Goal: Contribute content: Contribute content

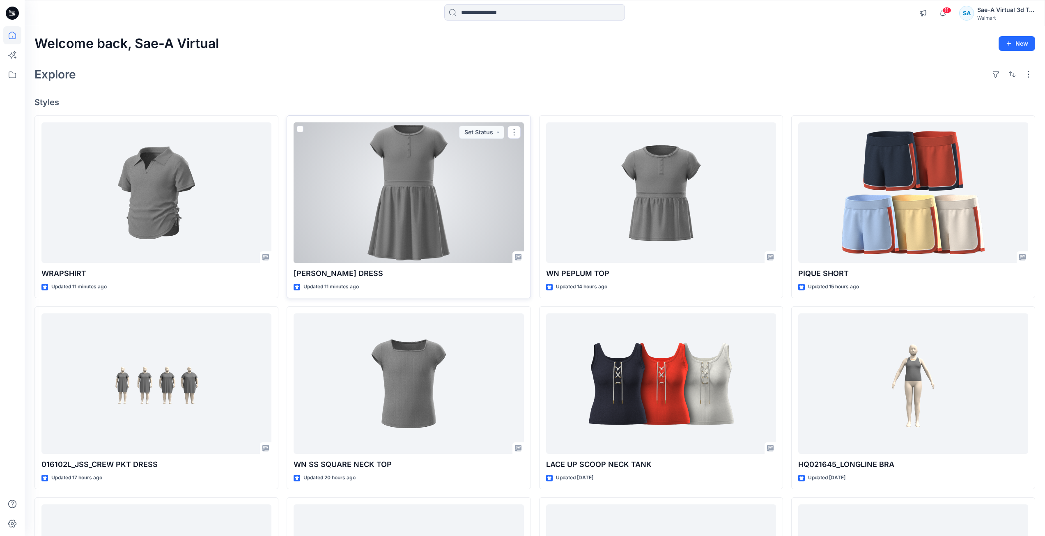
click at [437, 184] on div at bounding box center [409, 192] width 230 height 141
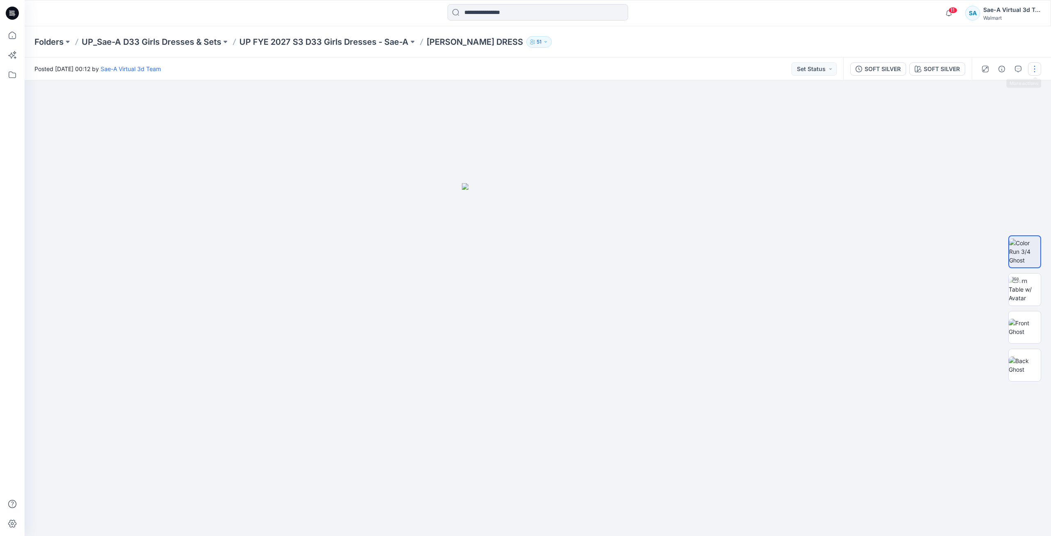
click at [1034, 69] on button "button" at bounding box center [1034, 68] width 13 height 13
drag, startPoint x: 1009, startPoint y: 109, endPoint x: 1005, endPoint y: 113, distance: 5.5
click at [1009, 109] on button "Edit" at bounding box center [1001, 111] width 76 height 15
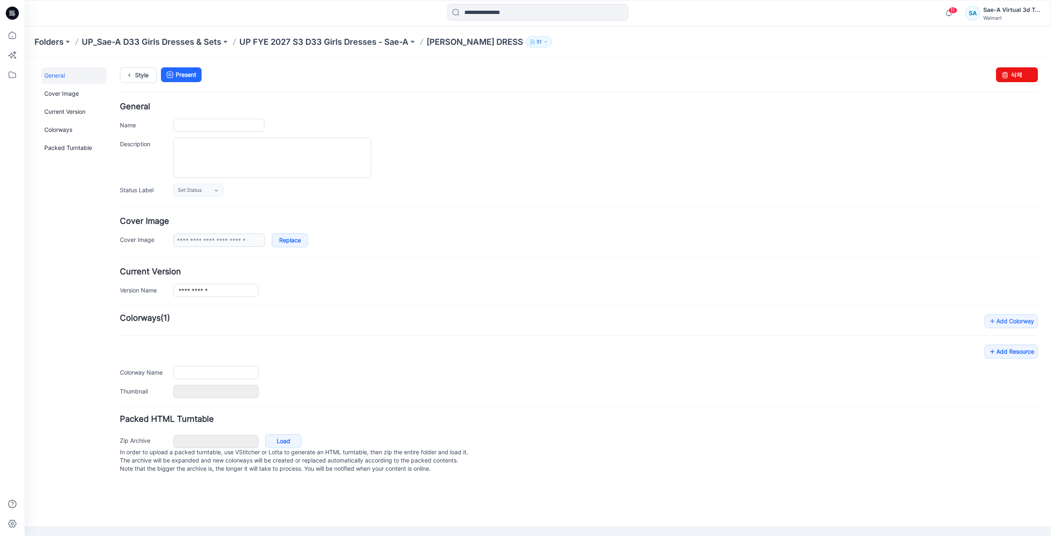
type input "**********"
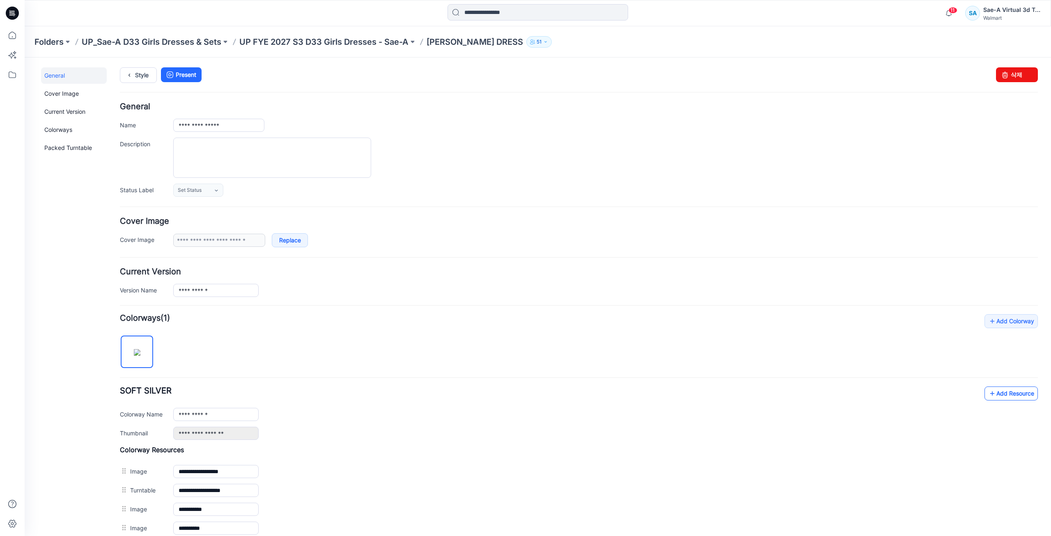
click at [1007, 396] on link "Add Resource" at bounding box center [1011, 393] width 53 height 14
click at [257, 345] on div "**********" at bounding box center [579, 435] width 918 height 242
click at [140, 80] on link "Style" at bounding box center [138, 75] width 37 height 16
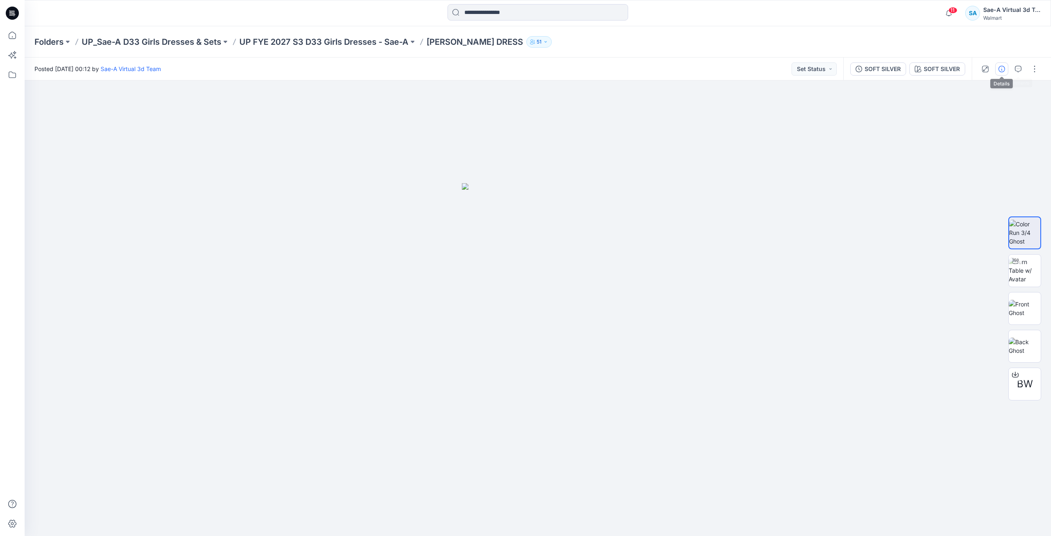
click at [1006, 69] on button "button" at bounding box center [1002, 68] width 13 height 13
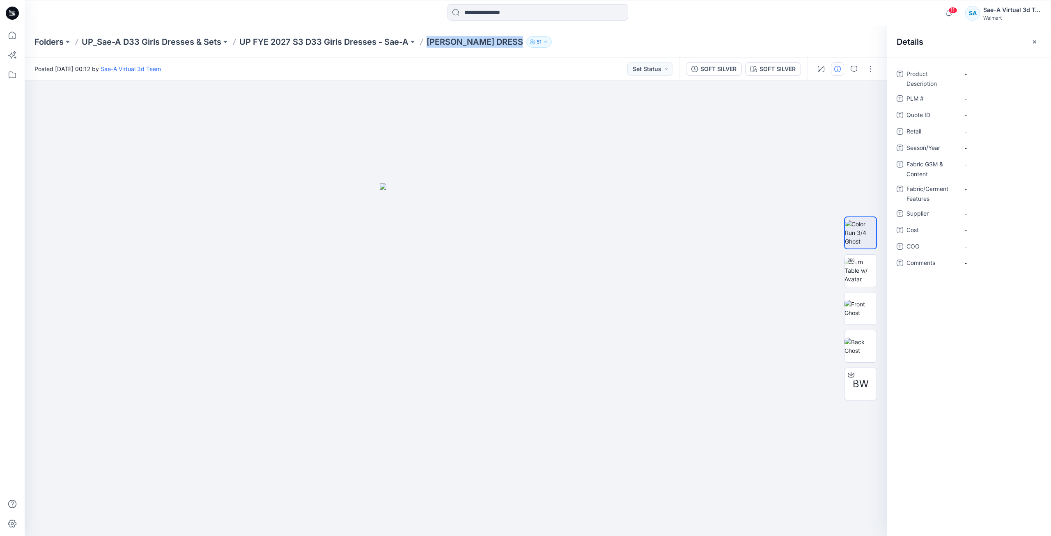
drag, startPoint x: 430, startPoint y: 44, endPoint x: 513, endPoint y: 41, distance: 82.2
click at [513, 41] on div "Folders UP_Sae-A D33 Girls Dresses & Sets UP FYE 2027 S3 D33 Girls Dresses - Sa…" at bounding box center [506, 42] width 943 height 12
copy div "WN HENLEY DRESS 51"
click at [979, 72] on Description "-" at bounding box center [1000, 74] width 71 height 9
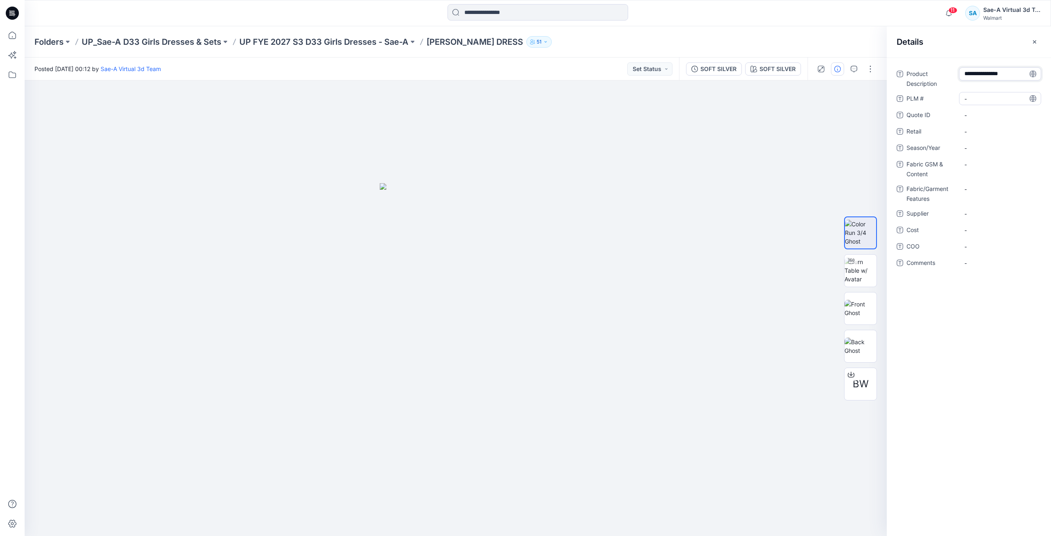
type textarea "**********"
click at [975, 147] on span "-" at bounding box center [1000, 148] width 71 height 9
type textarea "*****"
click at [975, 196] on div "-" at bounding box center [1000, 192] width 82 height 21
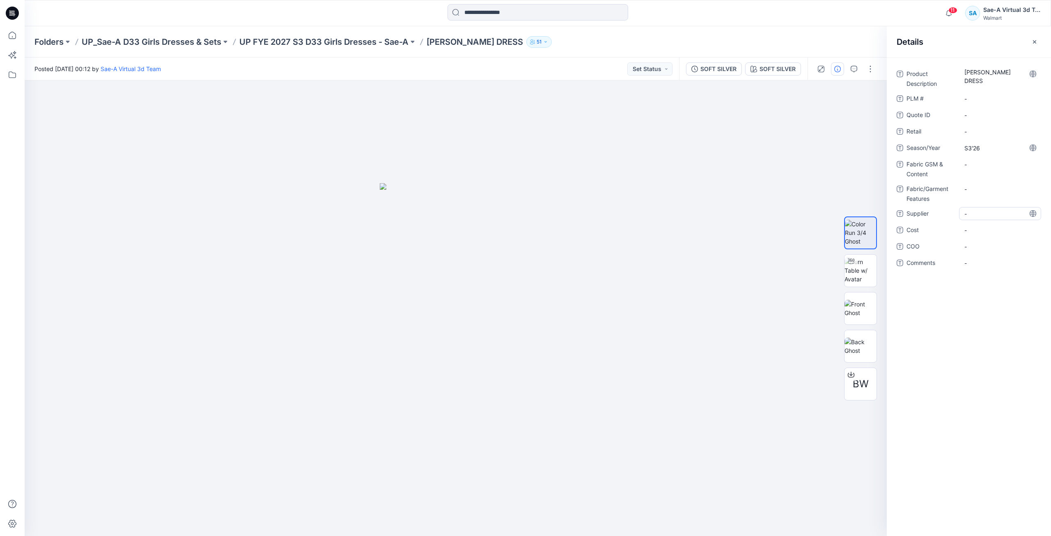
click at [972, 210] on span "-" at bounding box center [1000, 213] width 71 height 9
type textarea "****"
click at [984, 101] on \ "-" at bounding box center [1000, 98] width 71 height 9
type textarea "***"
click at [712, 38] on div "Folders UP_Sae-A D33 Girls Dresses & Sets UP FYE 2027 S3 D33 Girls Dresses - Sa…" at bounding box center [506, 42] width 943 height 12
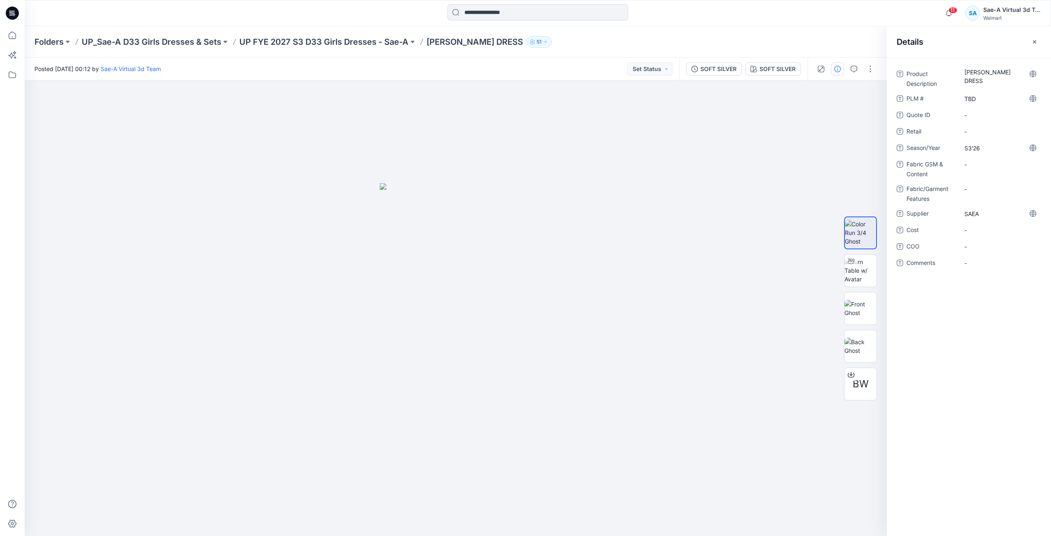
click at [817, 35] on div "Folders UP_Sae-A D33 Girls Dresses & Sets UP FYE 2027 S3 D33 Girls Dresses - Sa…" at bounding box center [538, 41] width 1027 height 31
click at [849, 67] on button "button" at bounding box center [854, 68] width 13 height 13
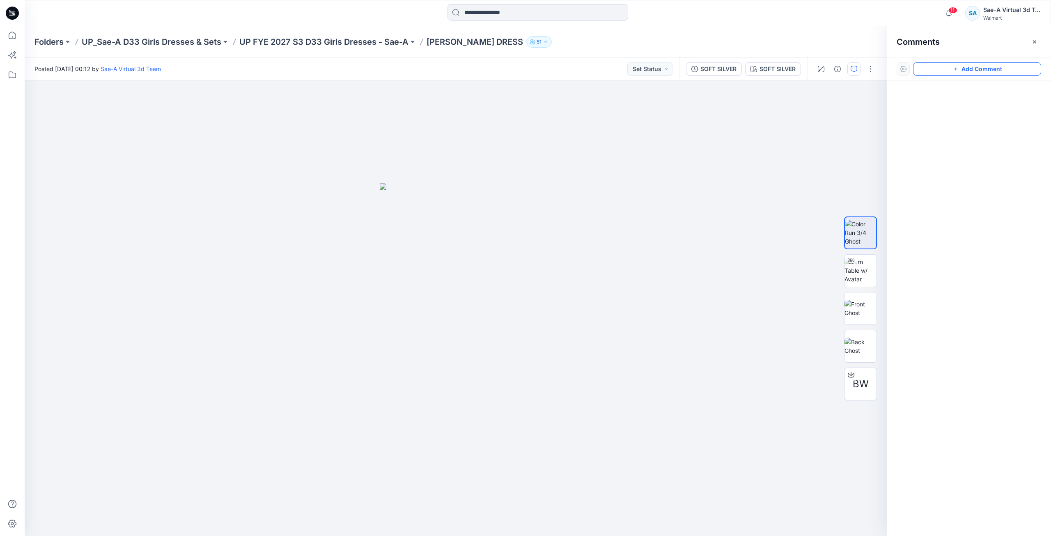
click at [950, 71] on button "Add Comment" at bounding box center [977, 68] width 128 height 13
click at [634, 133] on div "1" at bounding box center [456, 308] width 863 height 455
click at [696, 170] on textarea "**********" at bounding box center [688, 156] width 135 height 33
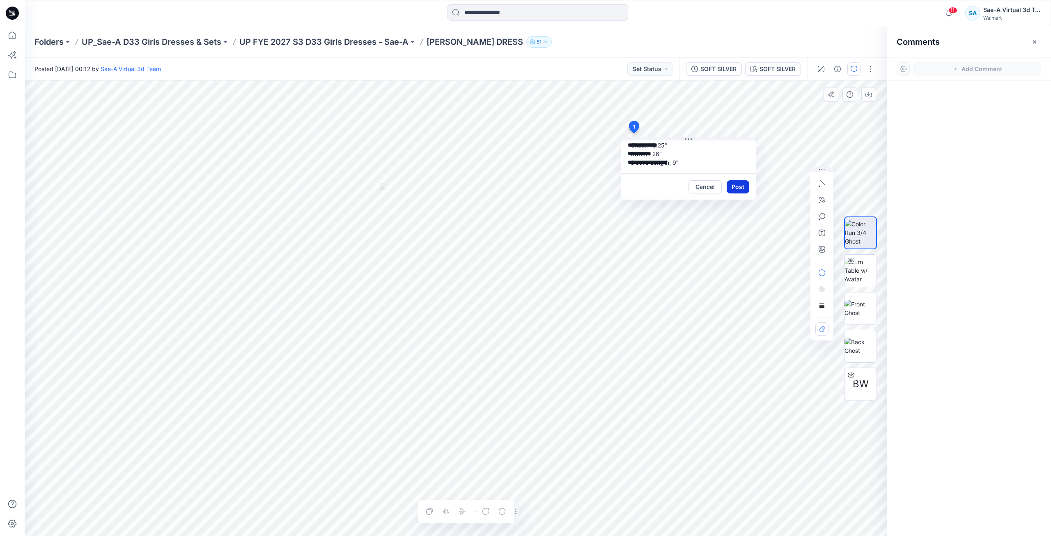
type textarea "**********"
click at [737, 189] on button "Post" at bounding box center [738, 186] width 23 height 13
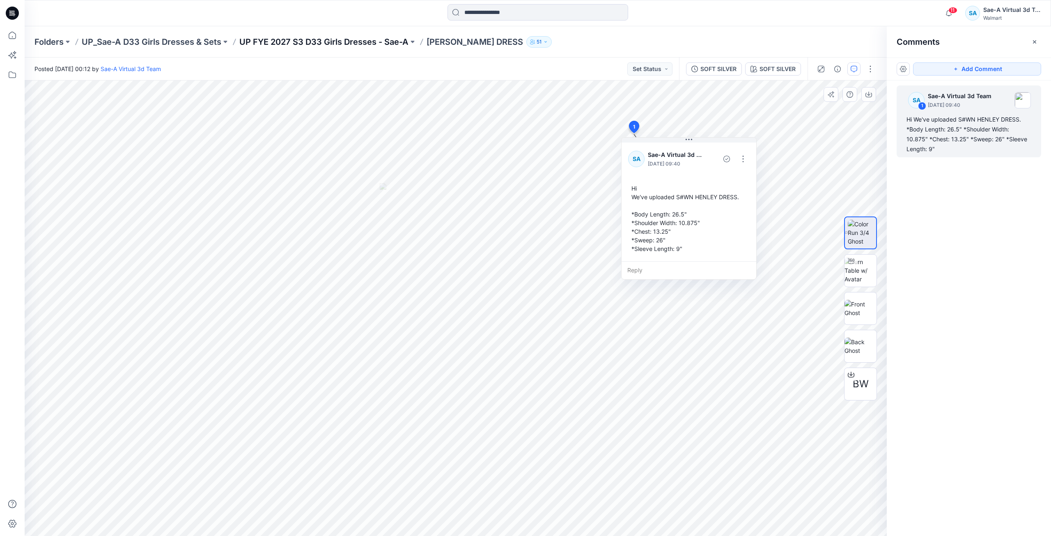
click at [395, 39] on p "UP FYE 2027 S3 D33 Girls Dresses - Sae-A" at bounding box center [323, 42] width 169 height 12
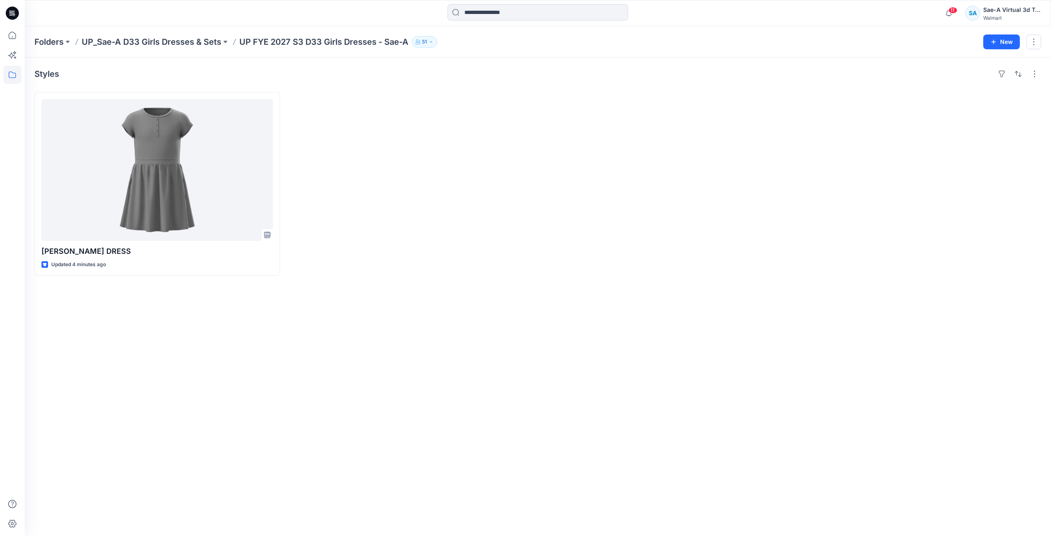
drag, startPoint x: 14, startPoint y: 10, endPoint x: 18, endPoint y: 23, distance: 13.3
click at [14, 10] on icon at bounding box center [12, 13] width 13 height 13
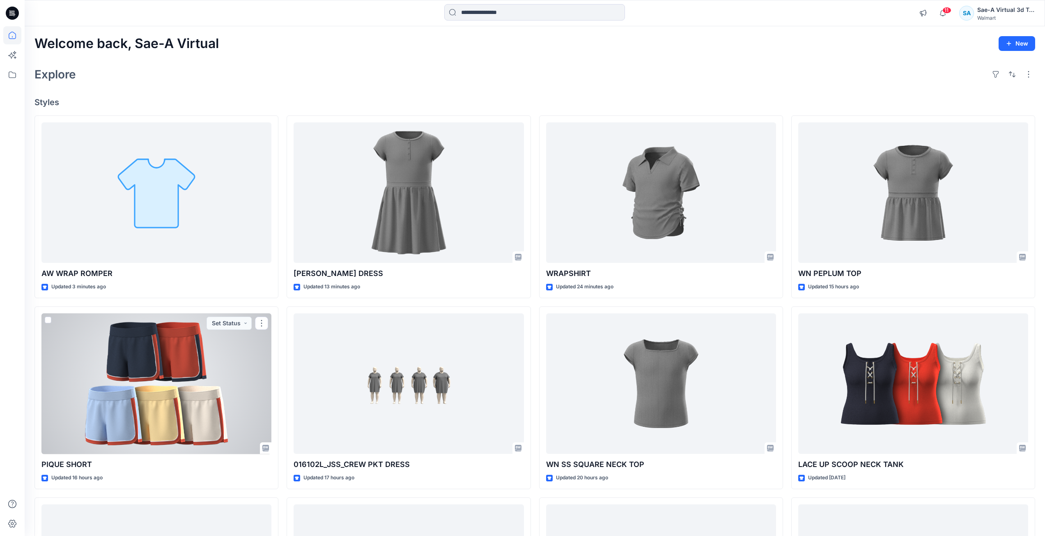
click at [182, 428] on div at bounding box center [156, 383] width 230 height 141
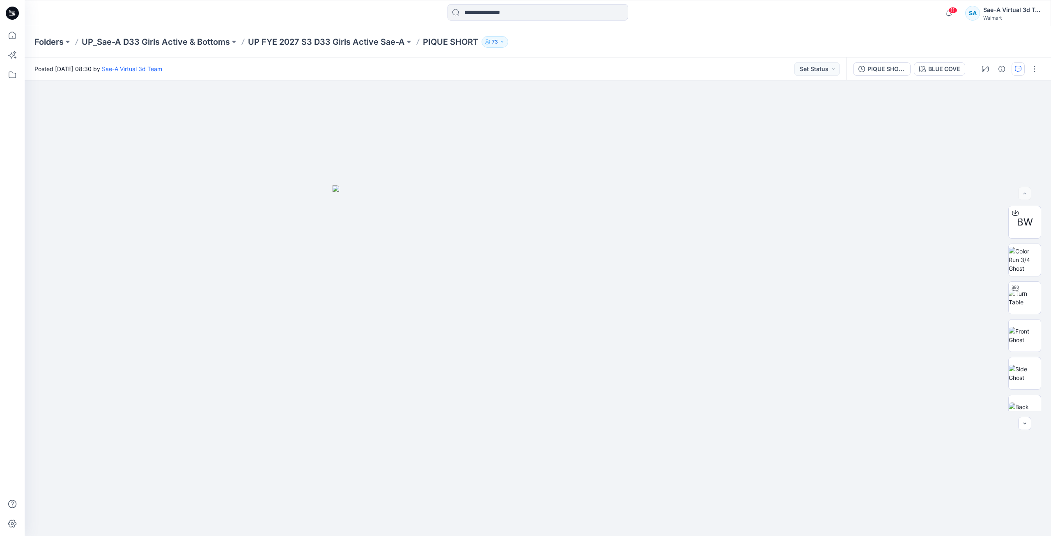
click at [1017, 72] on icon "button" at bounding box center [1018, 69] width 7 height 7
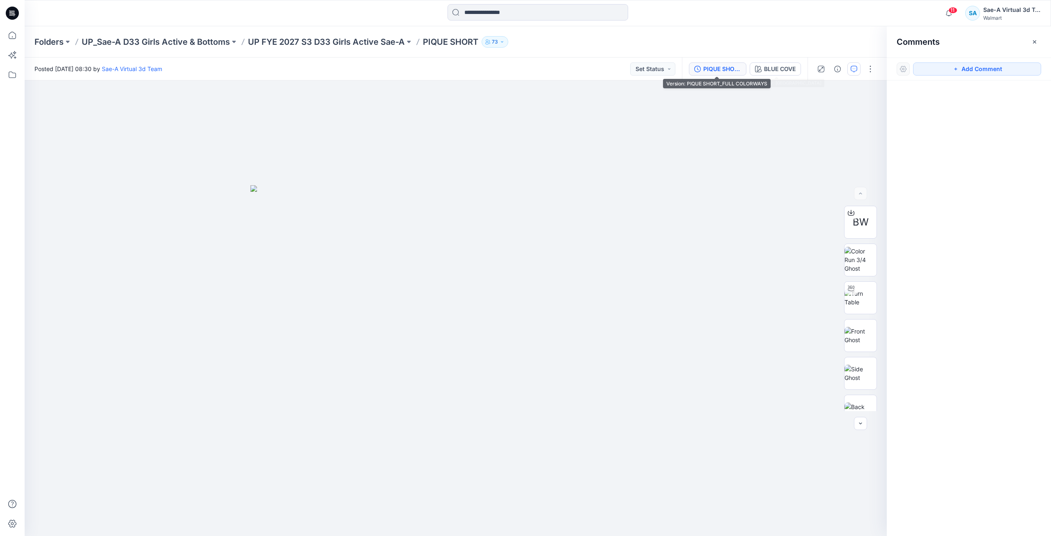
click at [715, 71] on div "PIQUE SHORT_FULL COLORWAYS" at bounding box center [723, 68] width 38 height 9
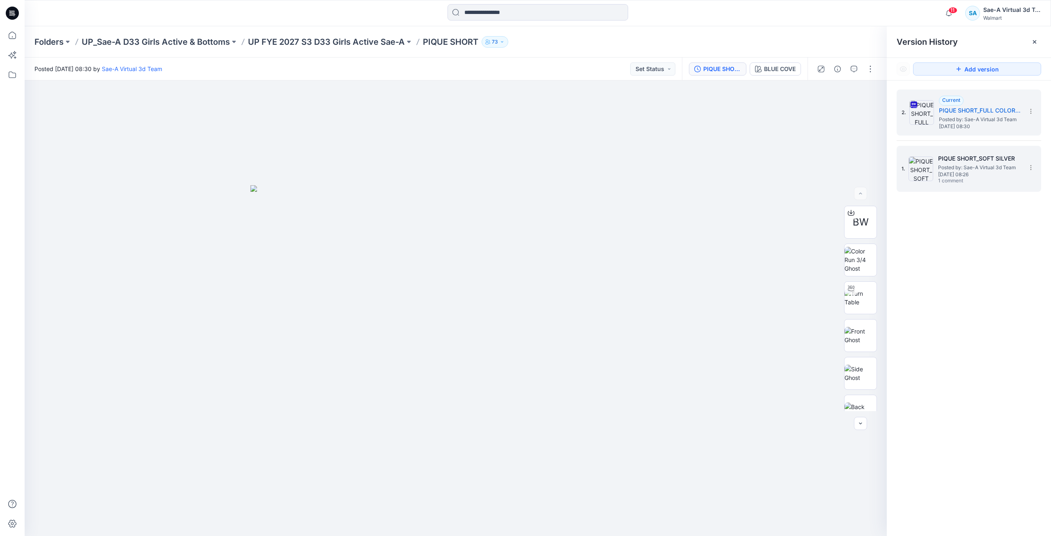
click at [989, 173] on span "[DATE] 08:26" at bounding box center [979, 175] width 82 height 6
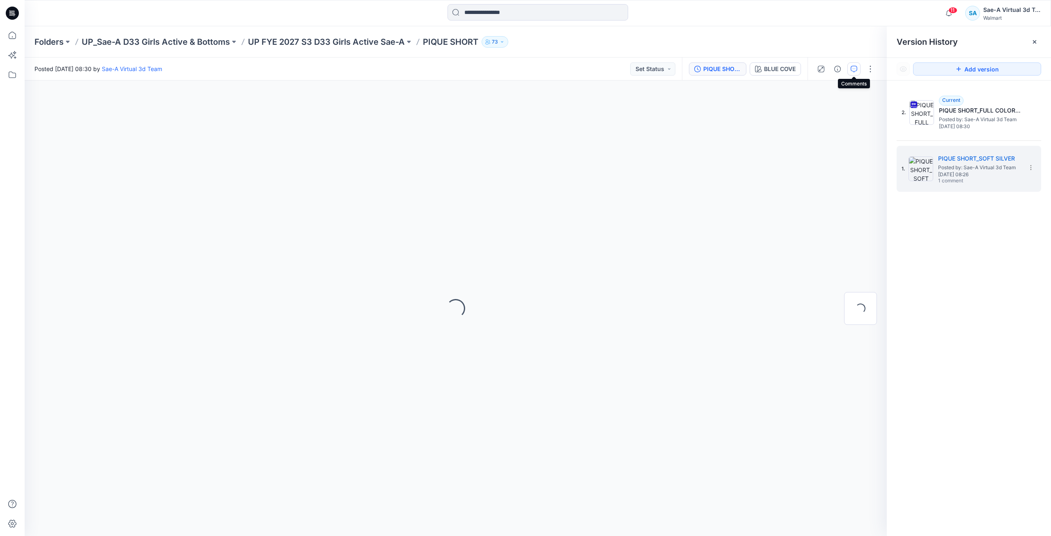
click at [852, 69] on icon "button" at bounding box center [854, 69] width 7 height 7
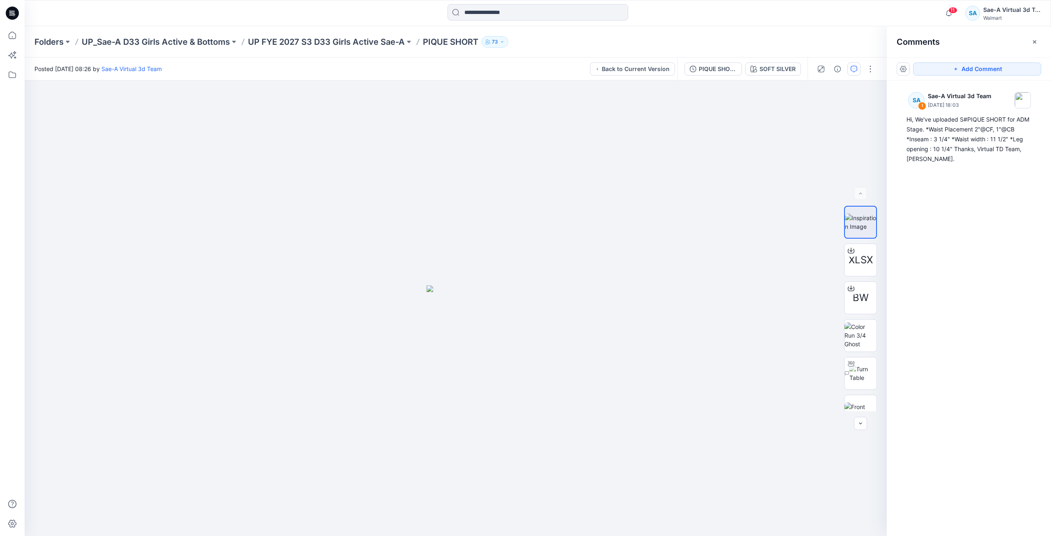
click at [12, 14] on icon at bounding box center [12, 13] width 13 height 13
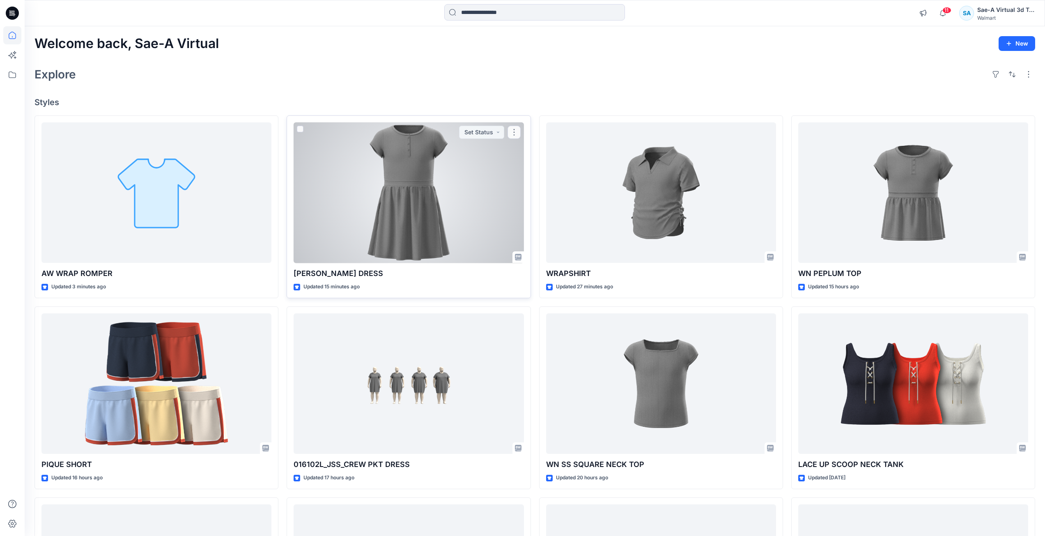
click at [424, 219] on div at bounding box center [409, 192] width 230 height 141
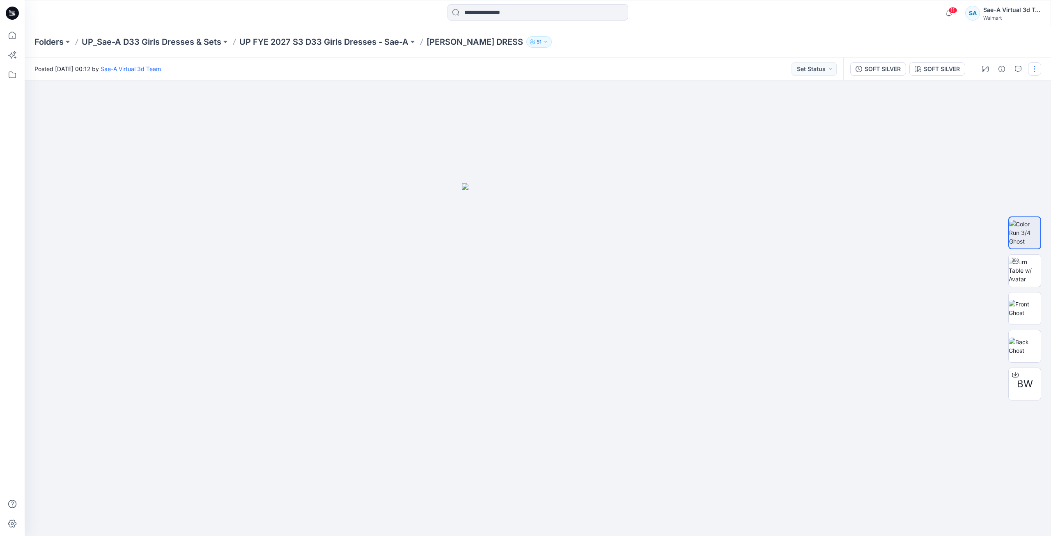
click at [1032, 65] on button "button" at bounding box center [1034, 68] width 13 height 13
click at [985, 107] on p "Edit" at bounding box center [983, 111] width 10 height 9
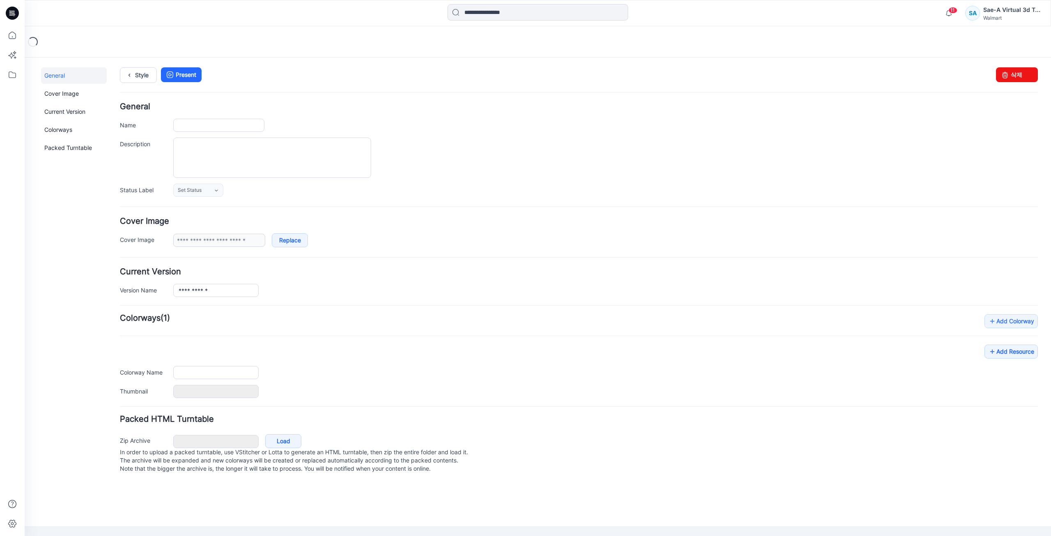
type input "**********"
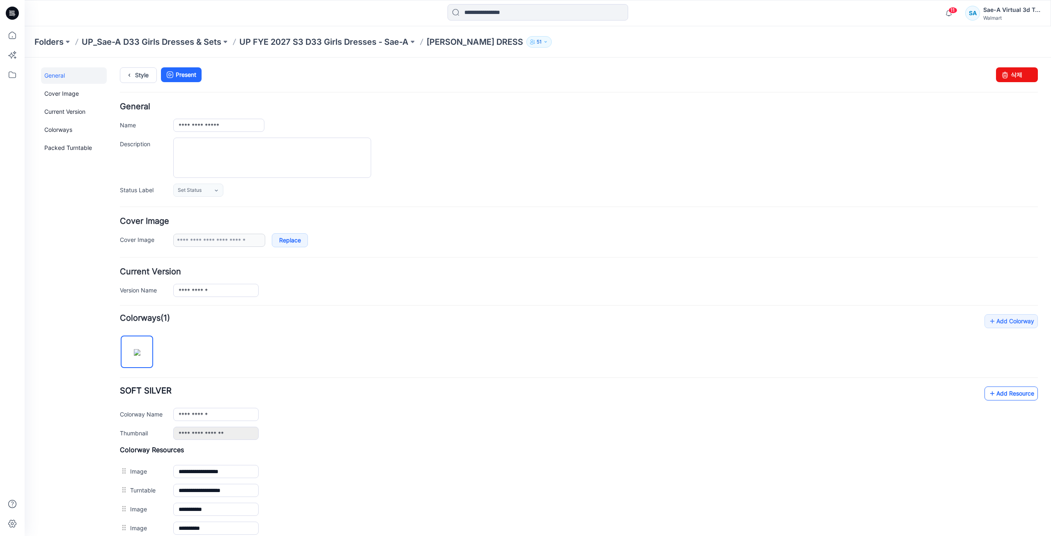
click at [1003, 396] on link "Add Resource" at bounding box center [1011, 393] width 53 height 14
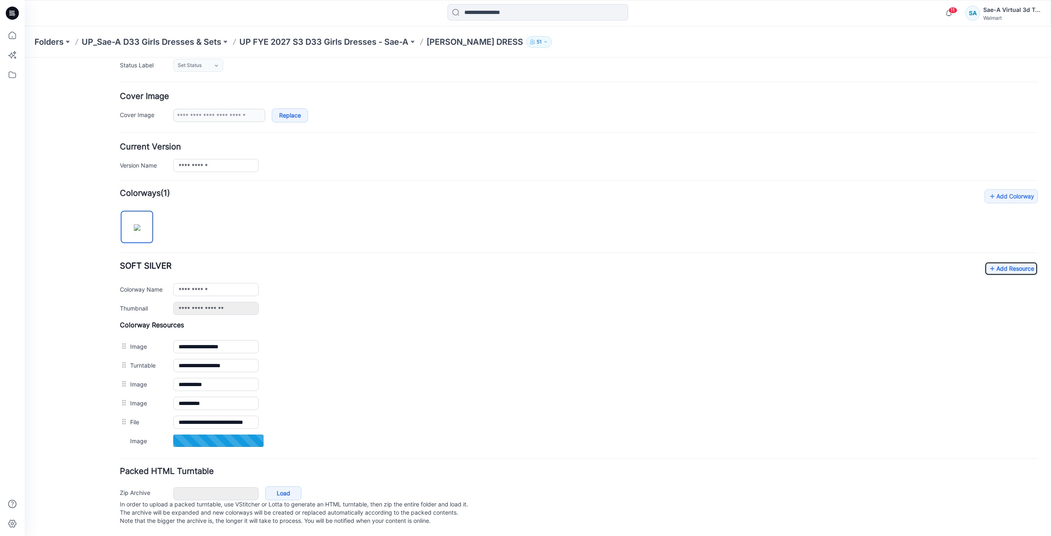
scroll to position [133, 0]
click at [13, 12] on icon at bounding box center [12, 13] width 13 height 13
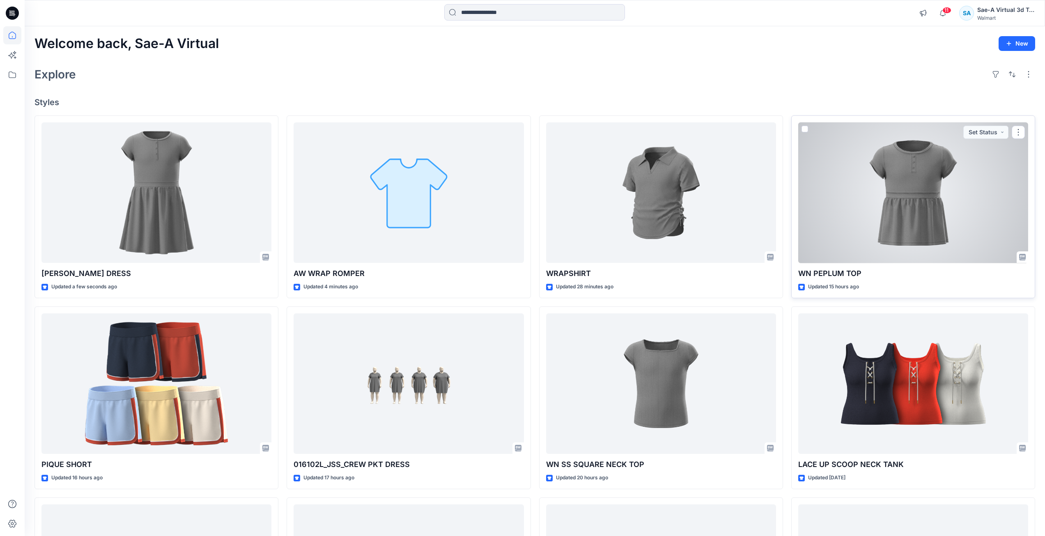
click at [845, 223] on div at bounding box center [913, 192] width 230 height 141
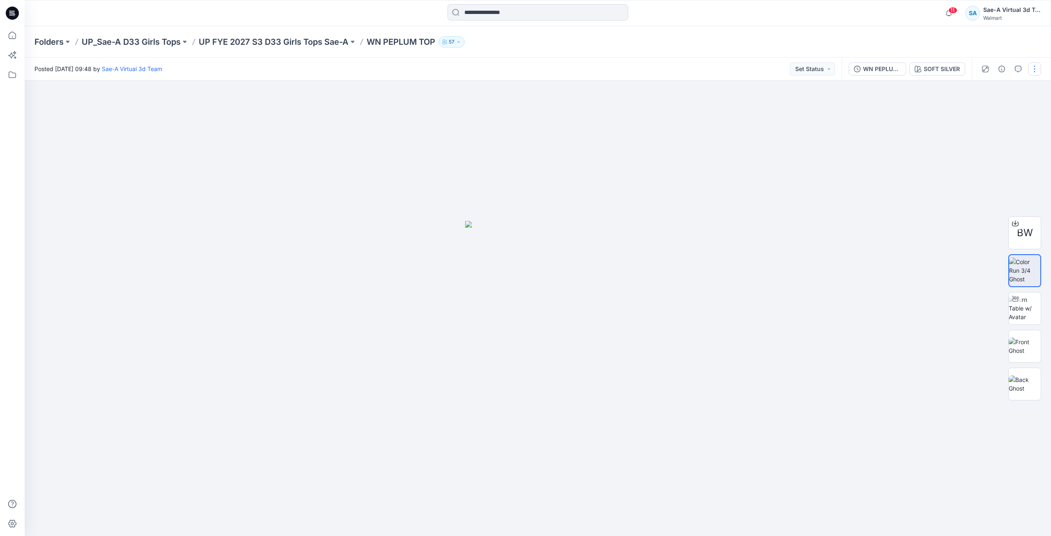
click at [1035, 70] on button "button" at bounding box center [1034, 68] width 13 height 13
click at [990, 118] on button "Edit" at bounding box center [1001, 111] width 76 height 15
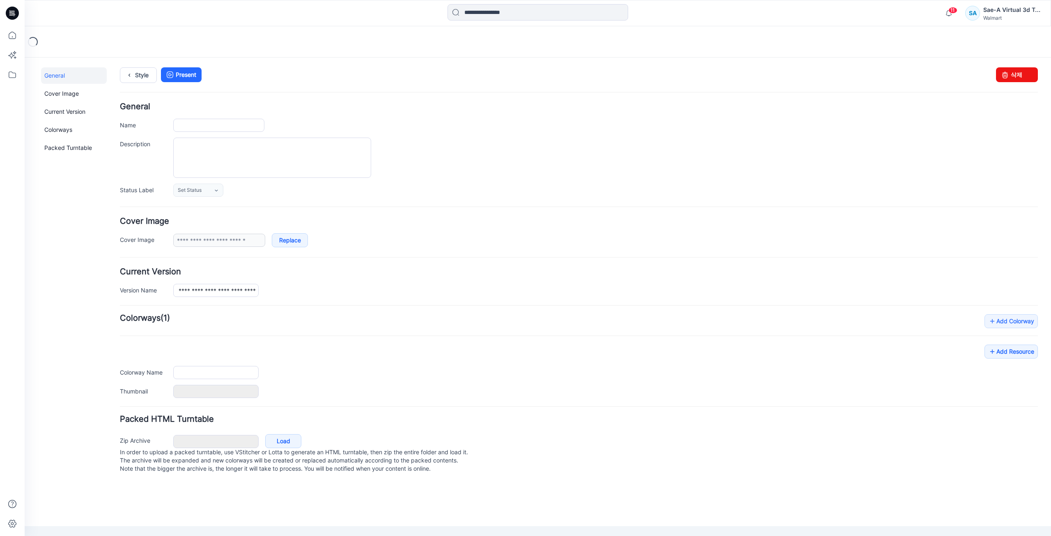
type input "**********"
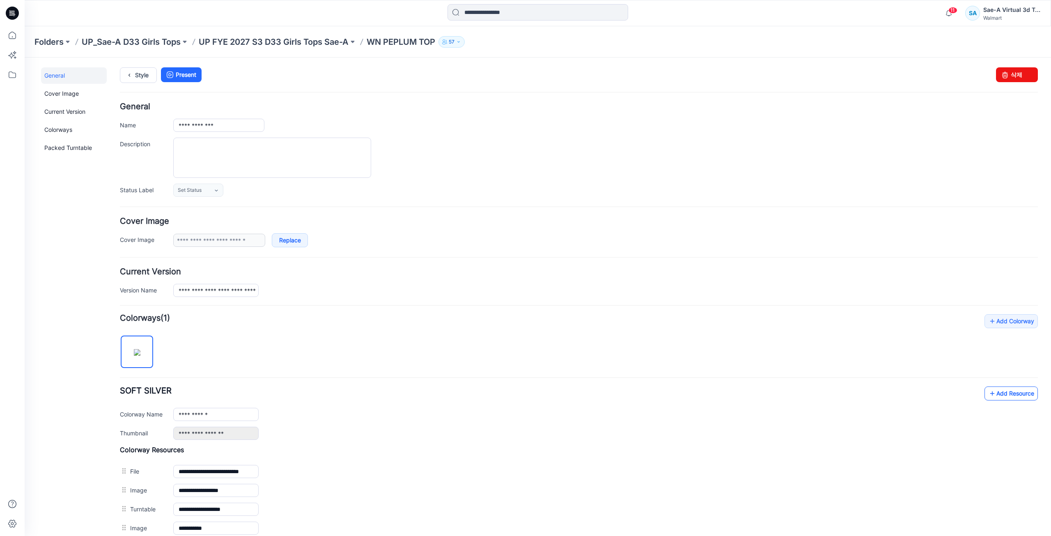
click at [994, 398] on link "Add Resource" at bounding box center [1011, 393] width 53 height 14
click at [990, 396] on icon at bounding box center [993, 393] width 8 height 13
click at [1013, 397] on link "Add Resource" at bounding box center [1011, 393] width 53 height 14
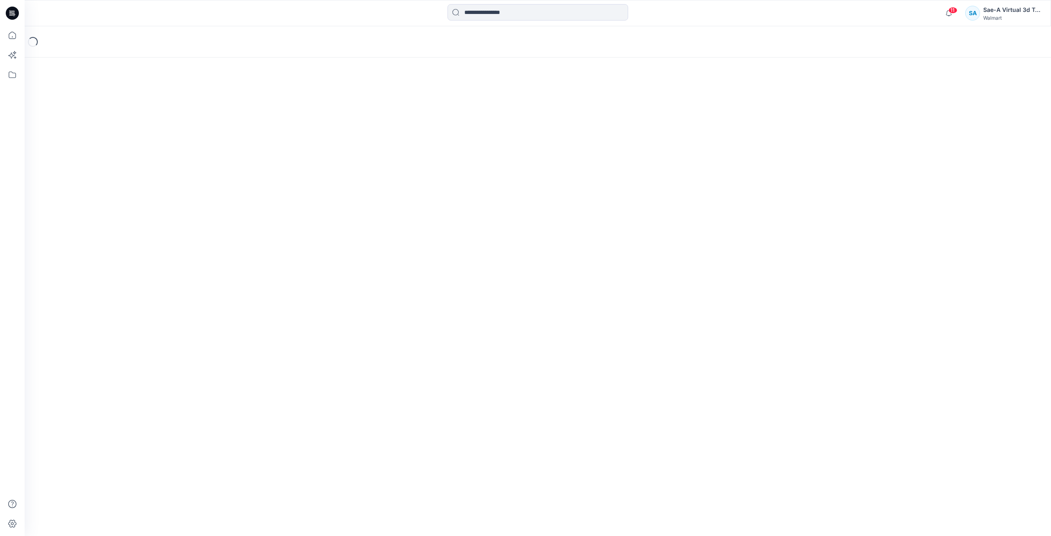
click at [17, 14] on icon at bounding box center [12, 13] width 13 height 13
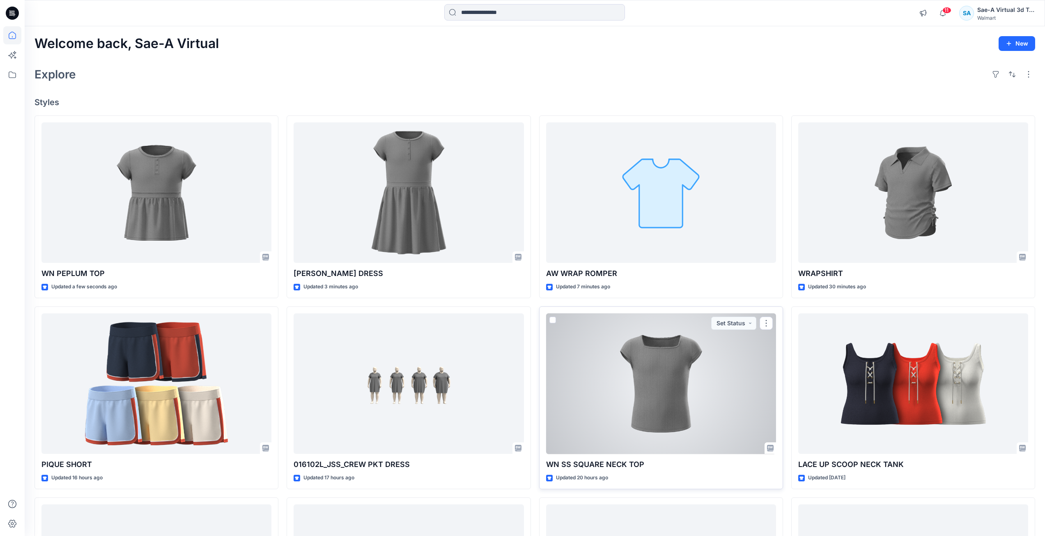
click at [658, 389] on div at bounding box center [661, 383] width 230 height 141
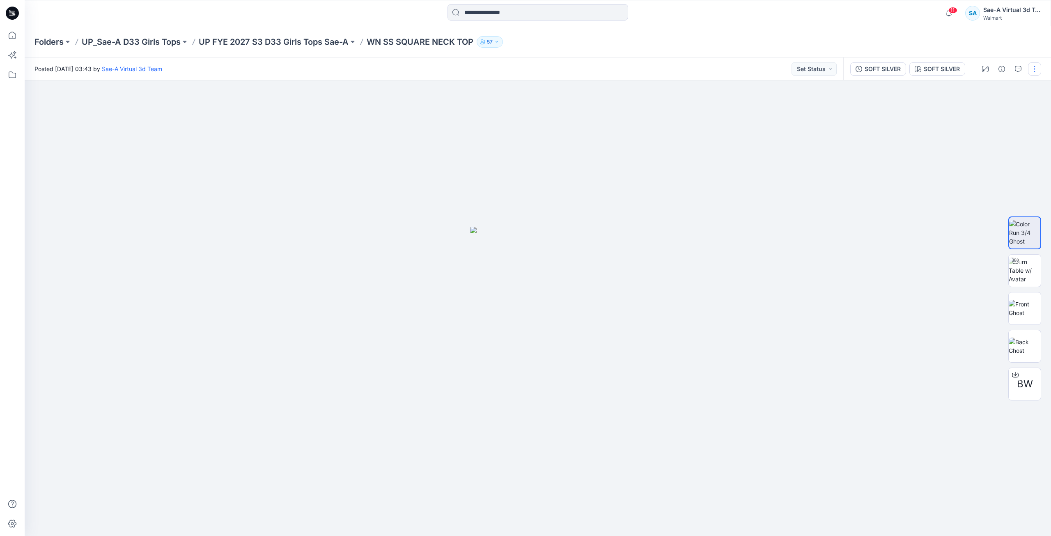
click at [1033, 71] on button "button" at bounding box center [1034, 68] width 13 height 13
click at [987, 114] on p "Edit" at bounding box center [983, 111] width 10 height 9
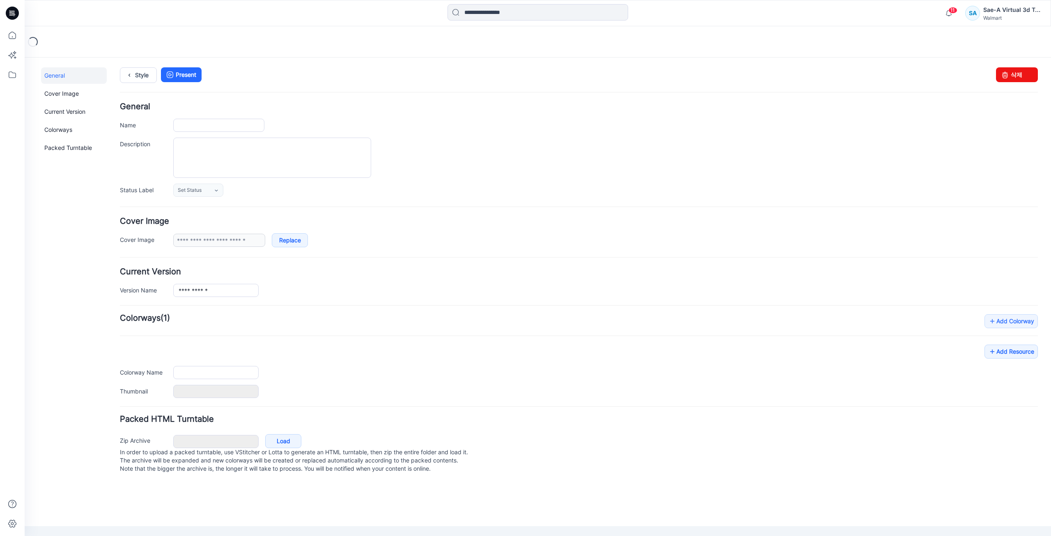
type input "**********"
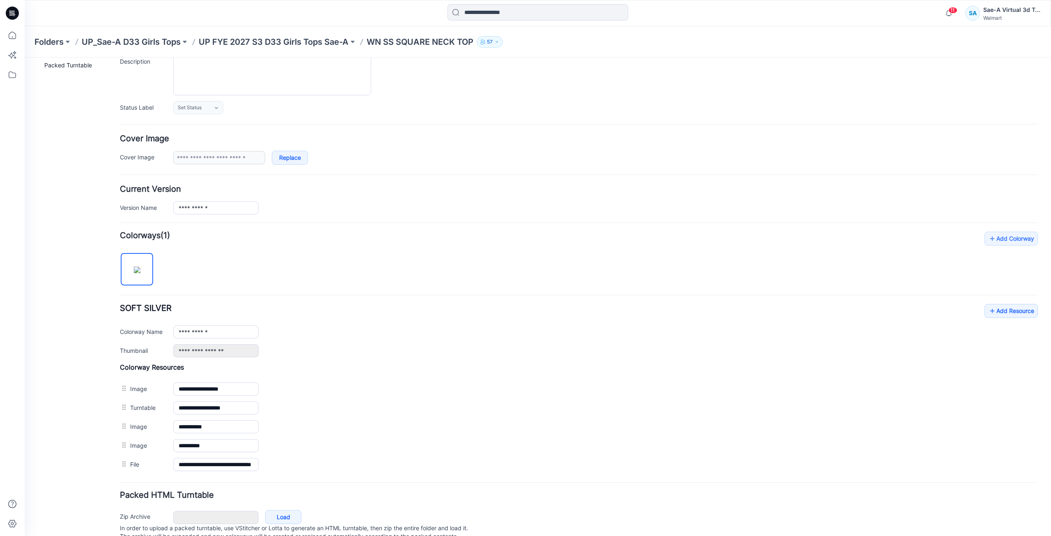
scroll to position [115, 0]
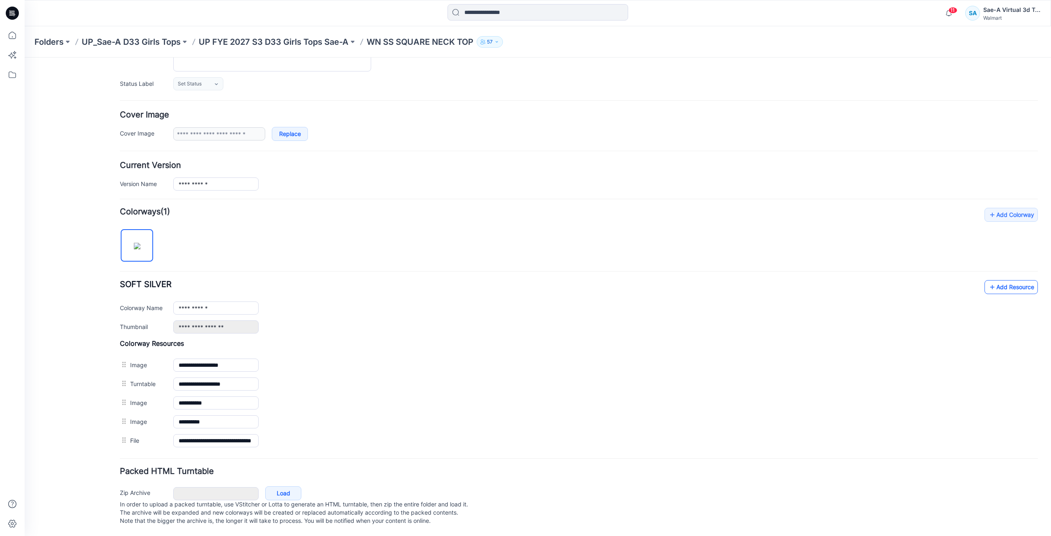
click at [1001, 280] on link "Add Resource" at bounding box center [1011, 287] width 53 height 14
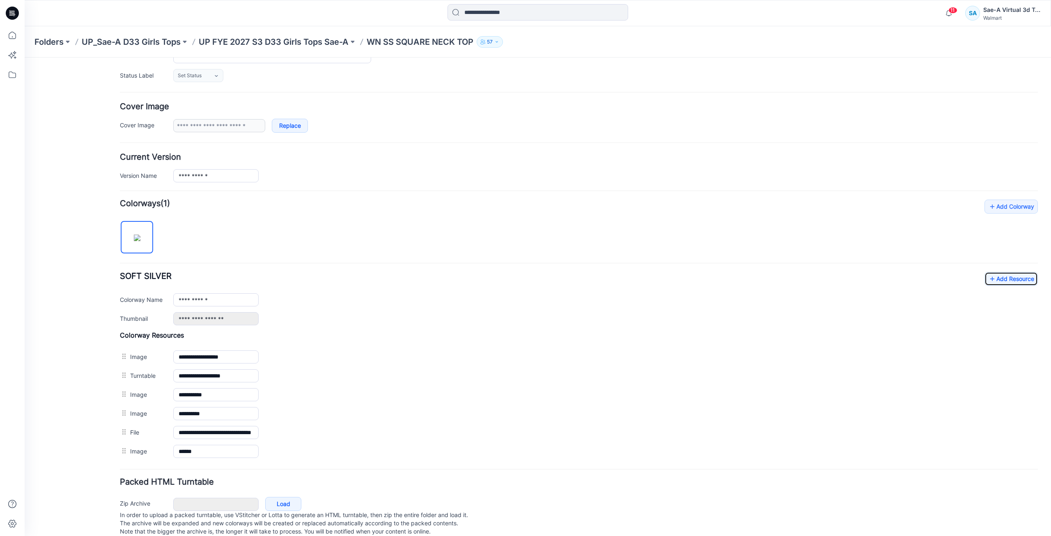
scroll to position [0, 0]
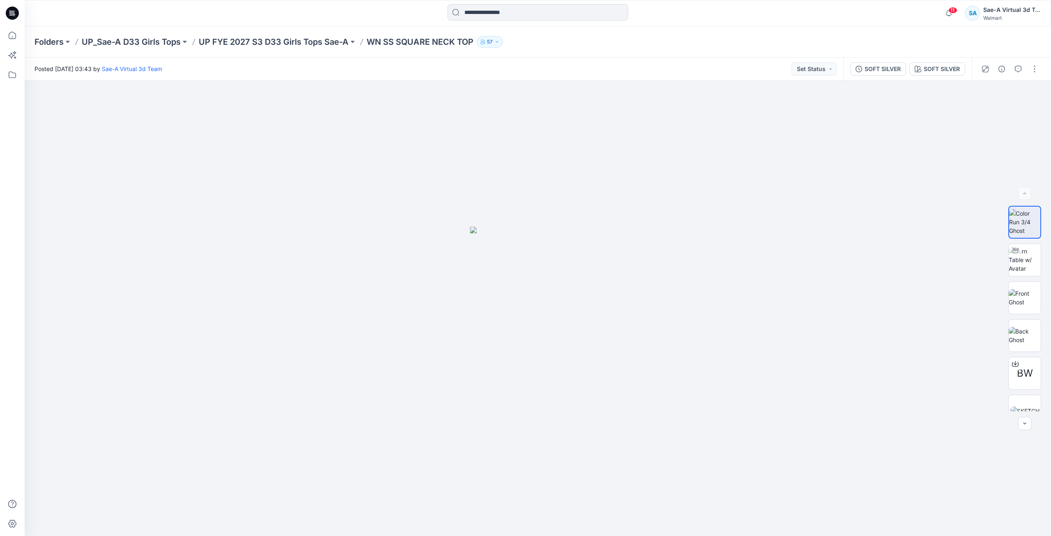
click at [19, 18] on div at bounding box center [12, 13] width 26 height 26
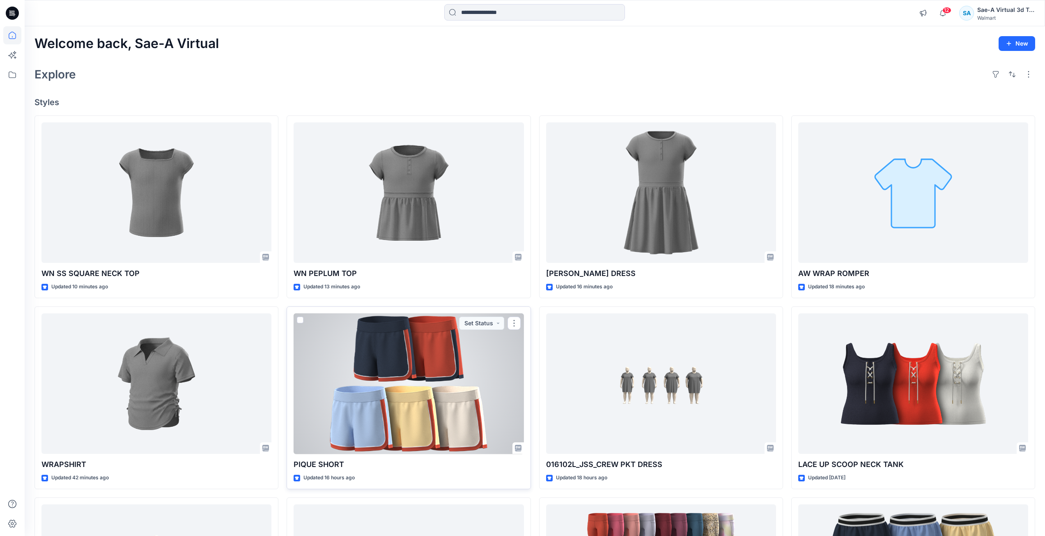
click at [439, 391] on div at bounding box center [409, 383] width 230 height 141
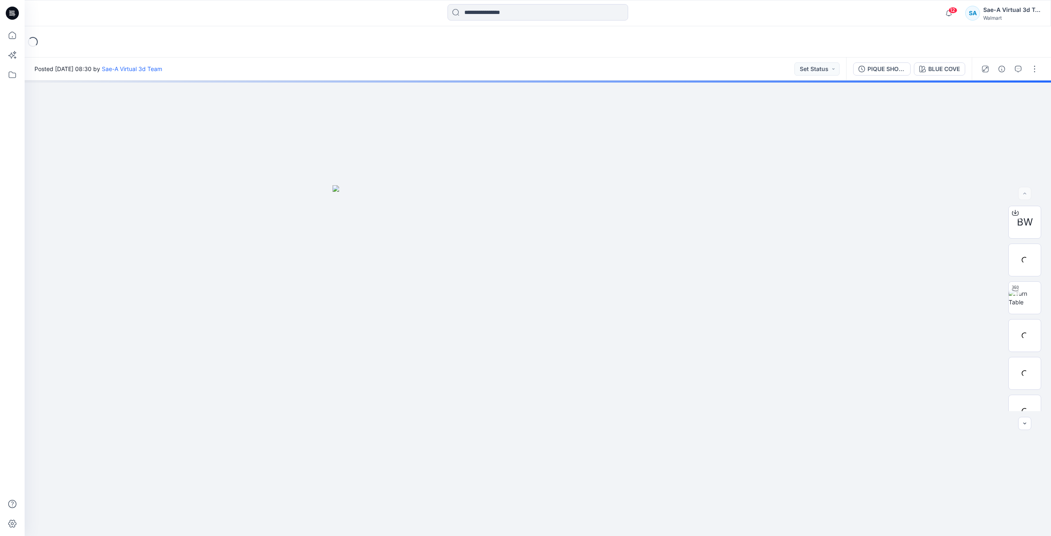
click at [18, 15] on icon at bounding box center [12, 13] width 13 height 13
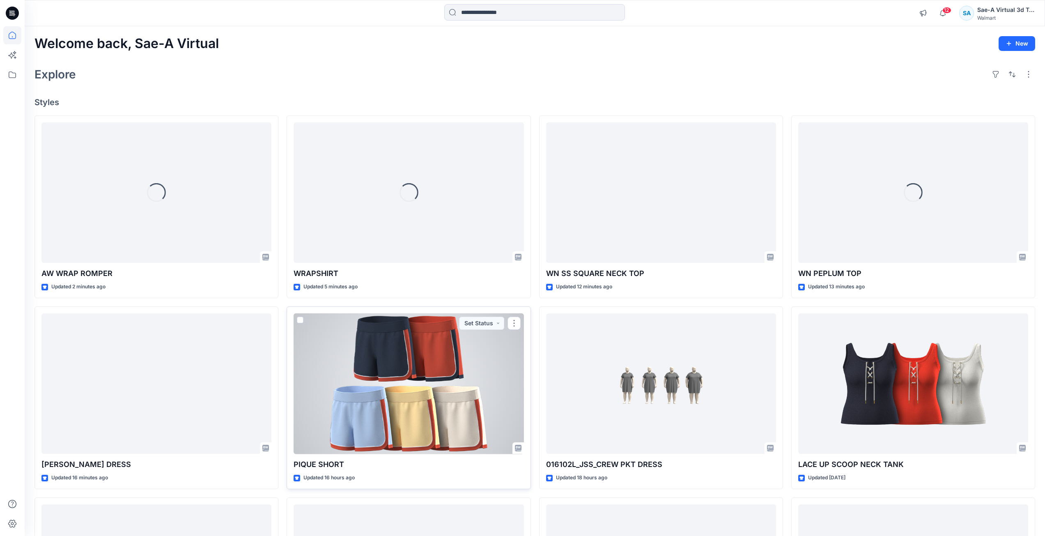
click at [394, 376] on div at bounding box center [409, 383] width 230 height 141
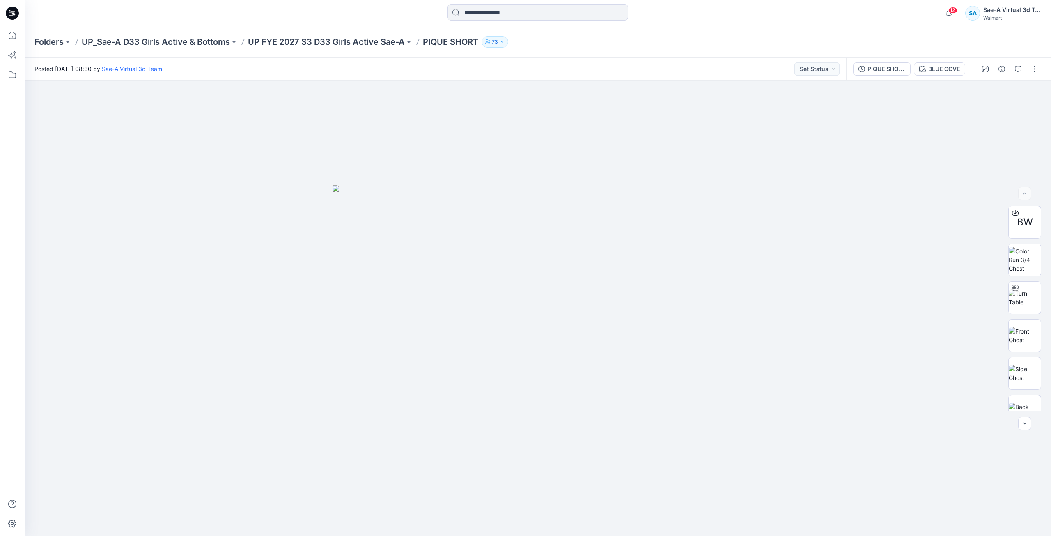
click at [11, 16] on icon at bounding box center [12, 13] width 13 height 13
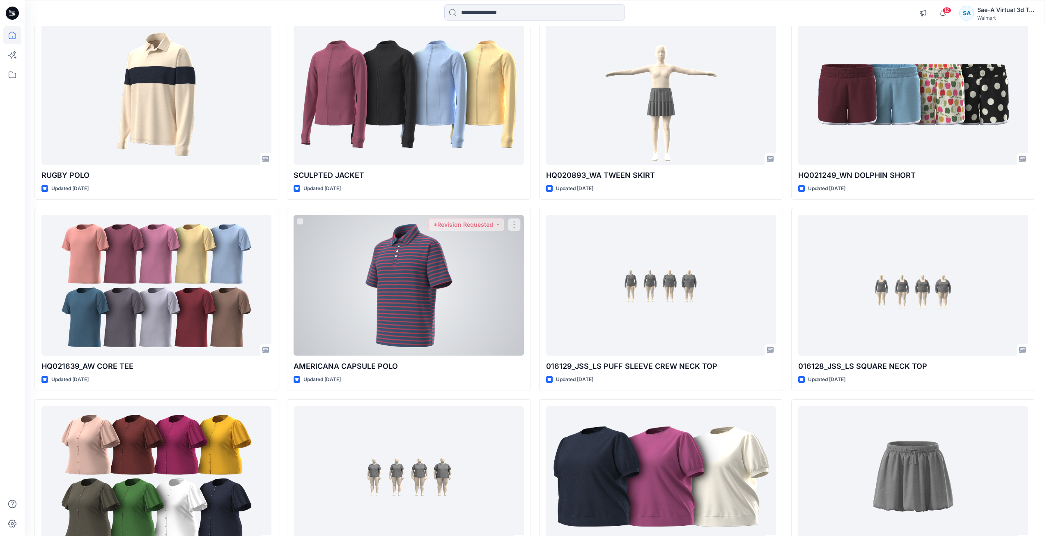
scroll to position [657, 0]
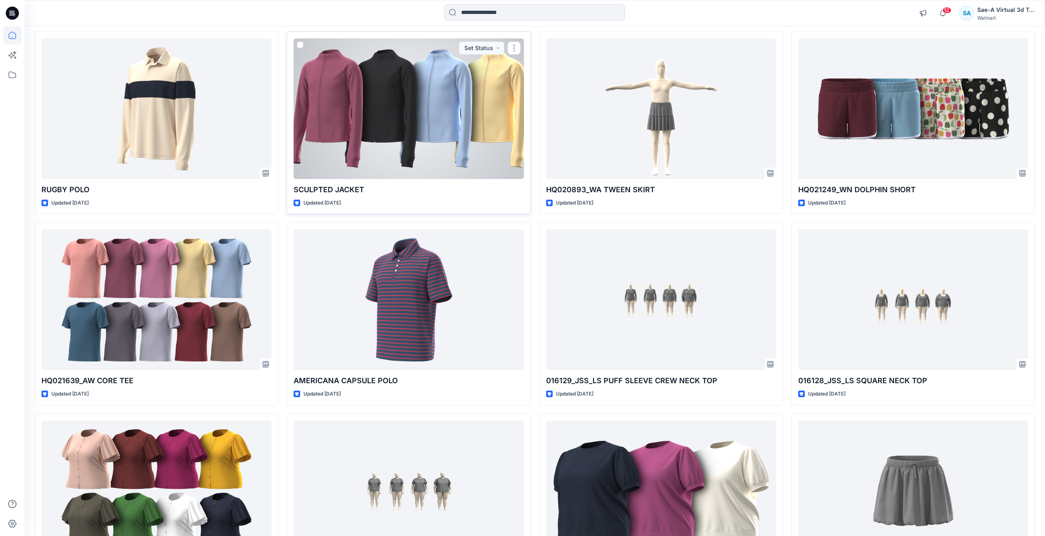
click at [422, 167] on div at bounding box center [409, 108] width 230 height 141
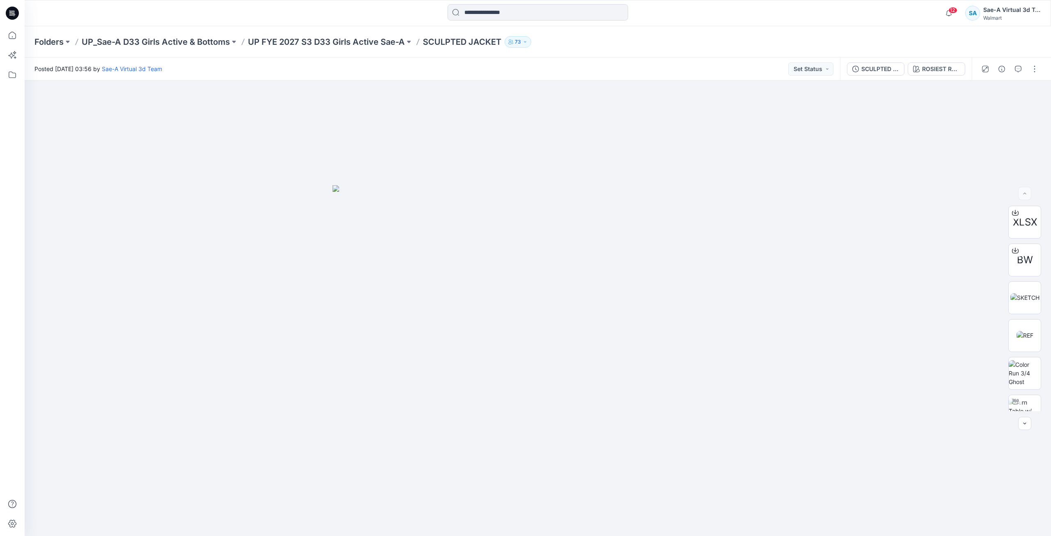
click at [20, 18] on div at bounding box center [12, 13] width 26 height 26
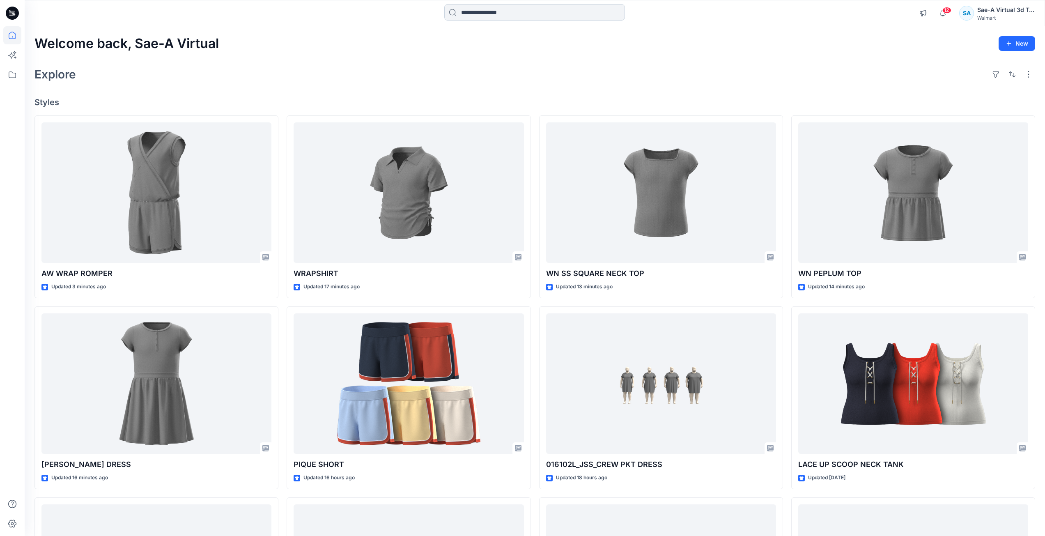
click at [511, 13] on input at bounding box center [534, 12] width 181 height 16
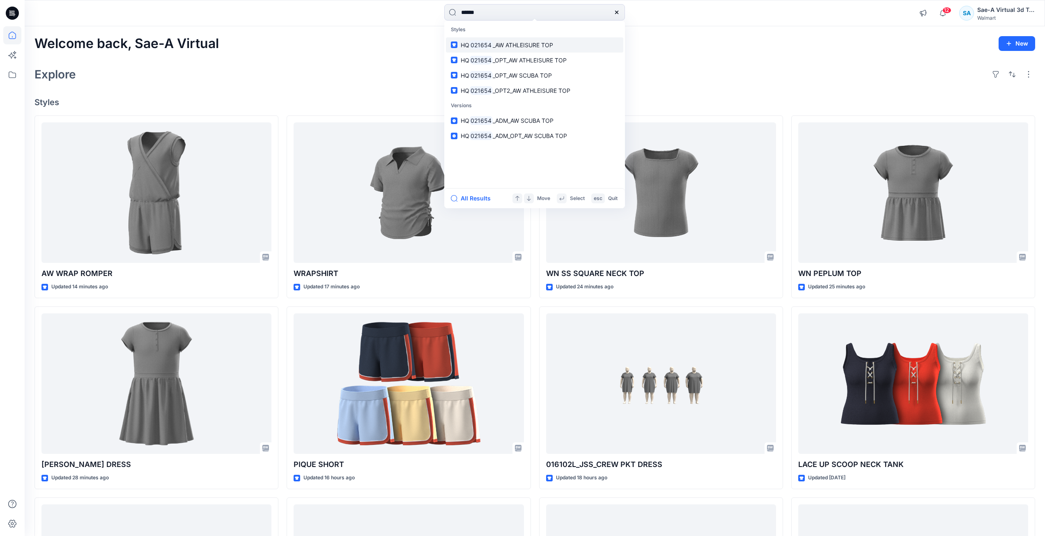
type input "******"
click at [599, 50] on link "HQ 021654 _AW ATHLEISURE TOP" at bounding box center [534, 44] width 177 height 15
